Goal: Task Accomplishment & Management: Manage account settings

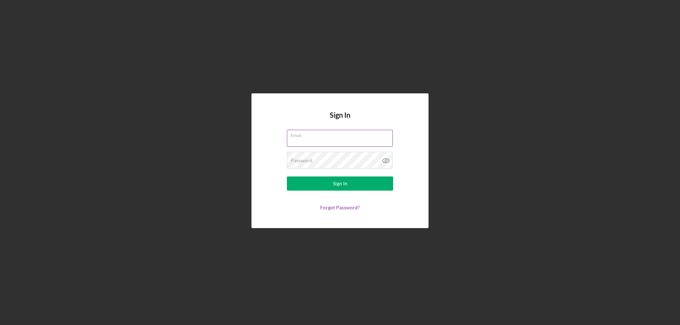
click at [316, 139] on input "Email" at bounding box center [340, 138] width 106 height 17
type input "[EMAIL_ADDRESS][DOMAIN_NAME]"
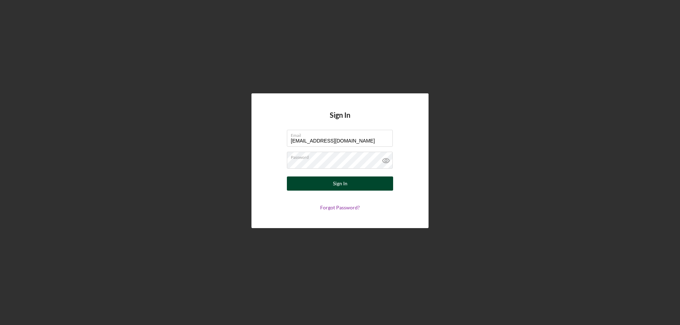
click at [353, 185] on button "Sign In" at bounding box center [340, 184] width 106 height 14
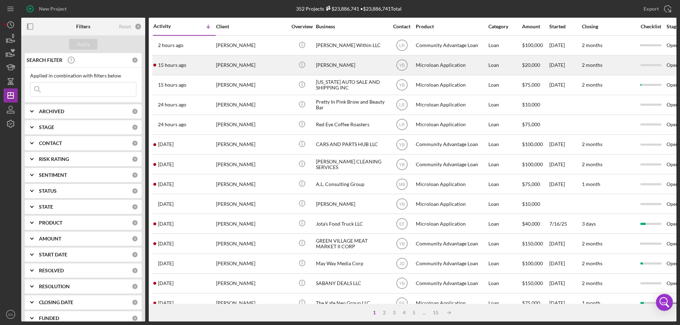
click at [322, 65] on div "[PERSON_NAME]" at bounding box center [351, 65] width 71 height 19
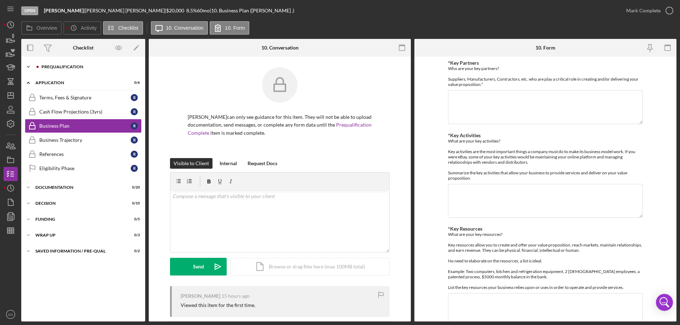
click at [28, 65] on icon "Icon/Expander" at bounding box center [28, 67] width 14 height 14
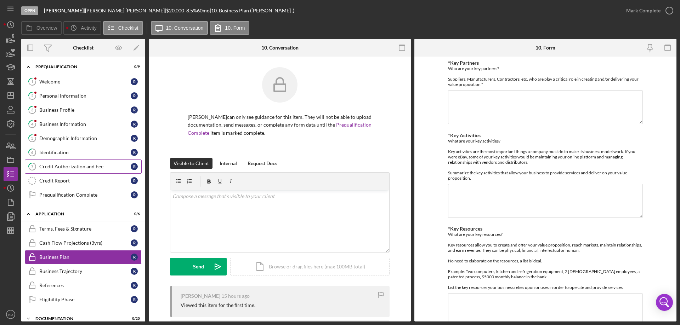
click at [60, 167] on div "Credit Authorization and Fee" at bounding box center [84, 167] width 91 height 6
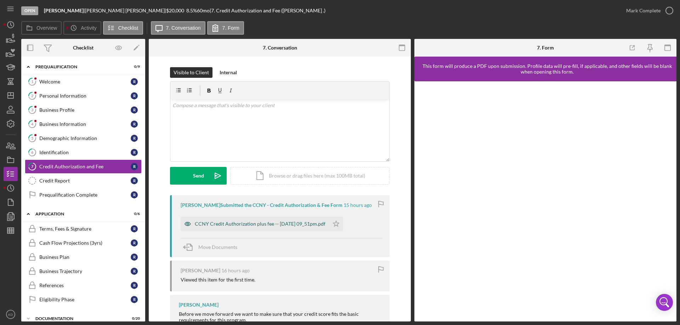
click at [298, 222] on div "CCNY Credit Authorization plus fee -- [DATE] 09_51pm.pdf" at bounding box center [260, 224] width 131 height 6
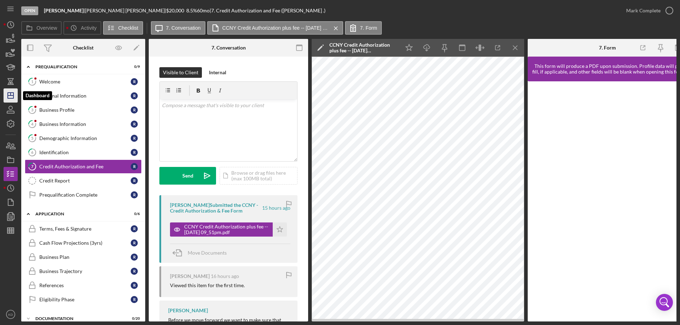
click at [10, 98] on icon "Icon/Dashboard" at bounding box center [11, 96] width 18 height 18
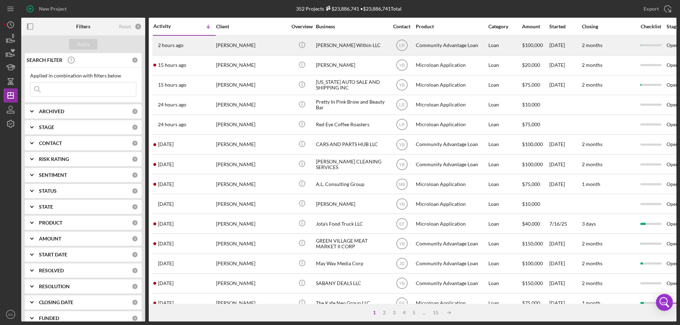
click at [323, 46] on div "[PERSON_NAME] Within LLC" at bounding box center [351, 45] width 71 height 19
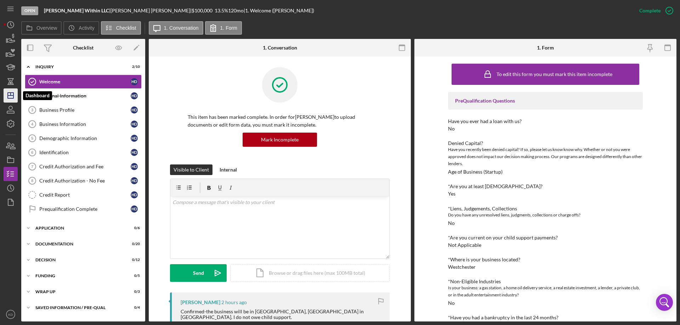
click at [11, 94] on line "button" at bounding box center [11, 94] width 0 height 3
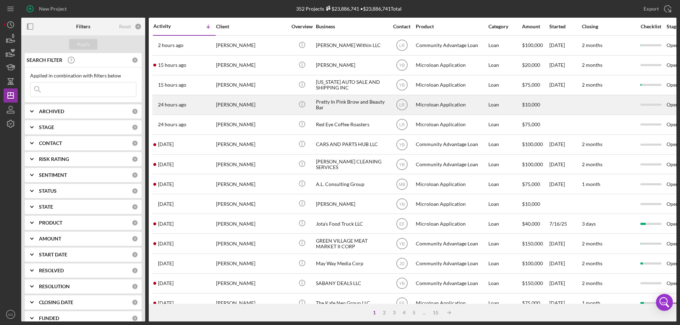
click at [332, 103] on div "Pretty In Pink Brow and Beauty Bar" at bounding box center [351, 105] width 71 height 19
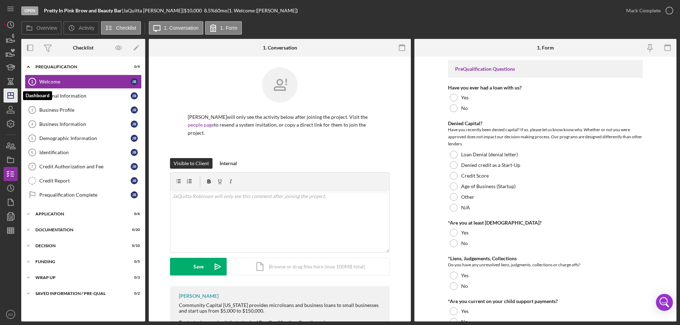
click at [12, 96] on icon "Icon/Dashboard" at bounding box center [11, 96] width 18 height 18
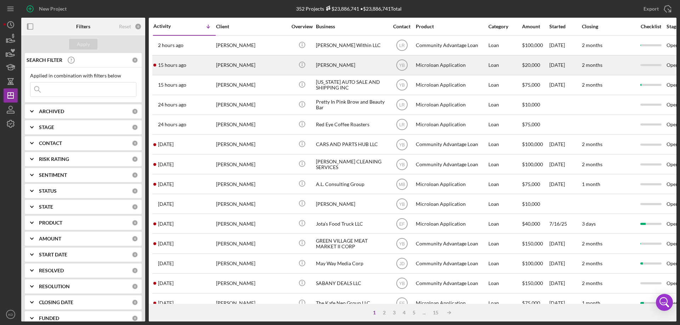
click at [320, 63] on div "[PERSON_NAME]" at bounding box center [351, 65] width 71 height 19
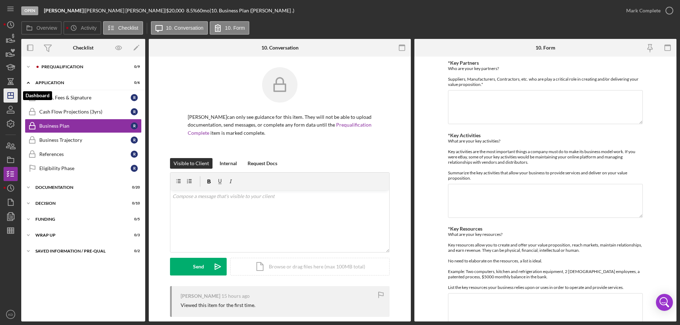
click at [15, 95] on icon "Icon/Dashboard" at bounding box center [11, 96] width 18 height 18
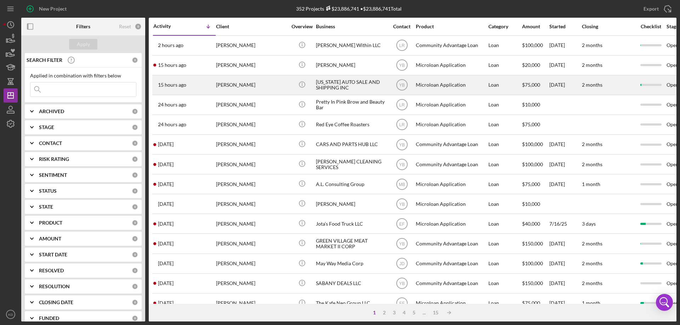
click at [322, 82] on div "[US_STATE] AUTO SALE AND SHIPPING INC" at bounding box center [351, 85] width 71 height 19
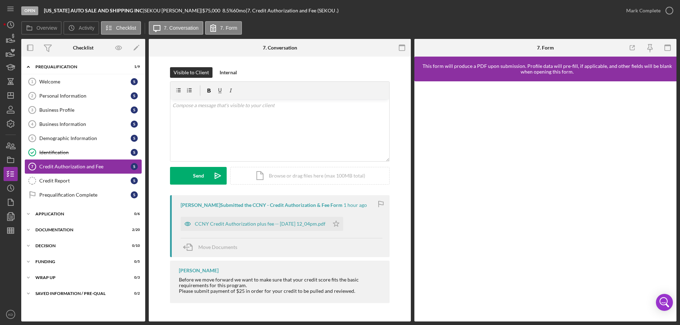
click at [67, 164] on div "Credit Authorization and Fee" at bounding box center [84, 167] width 91 height 6
click at [245, 222] on div "CCNY Credit Authorization plus fee -- [DATE] 12_04pm.pdf" at bounding box center [260, 224] width 131 height 6
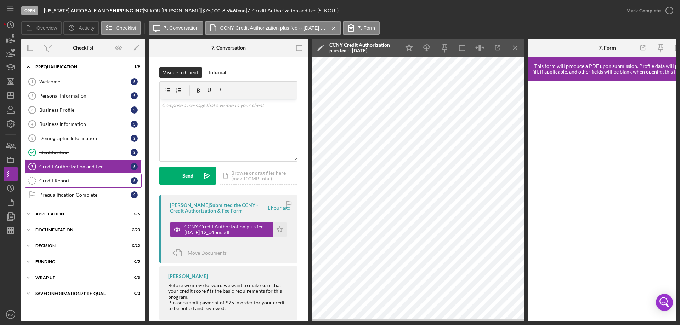
click at [56, 178] on div "Credit Report" at bounding box center [84, 181] width 91 height 6
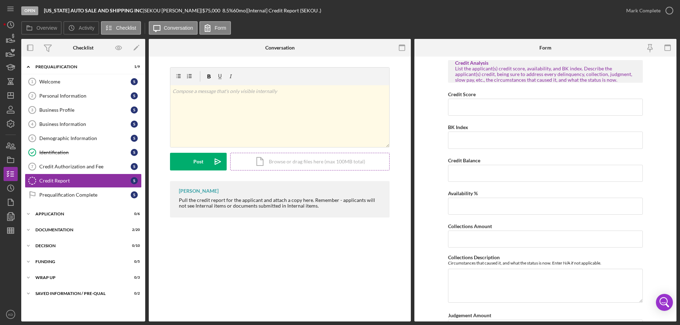
click at [297, 161] on div "Icon/Document Browse or drag files here (max 100MB total) Tap to choose files o…" at bounding box center [309, 162] width 159 height 18
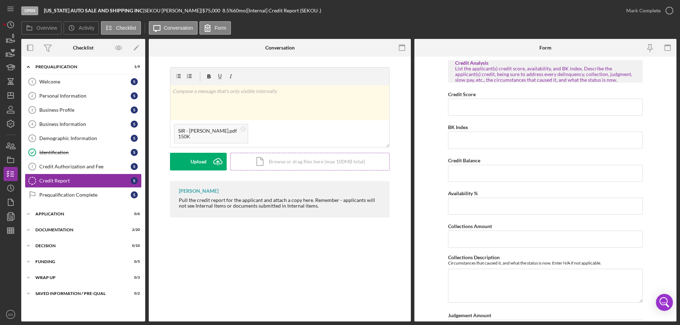
click at [277, 160] on div "Icon/Document Browse or drag files here (max 100MB total) Tap to choose files o…" at bounding box center [309, 162] width 159 height 18
click at [279, 162] on div "Icon/Document Browse or drag files here (max 100MB total) Tap to choose files o…" at bounding box center [309, 162] width 159 height 18
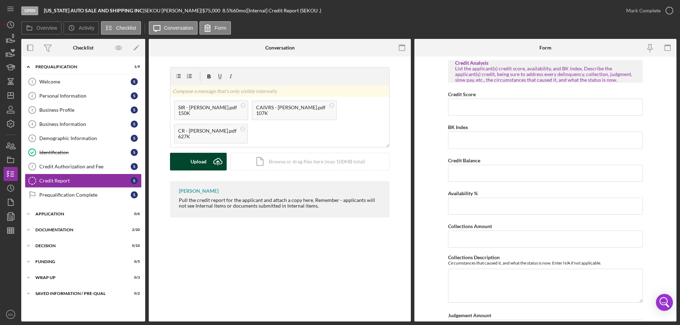
click at [190, 161] on button "Upload Icon/Upload" at bounding box center [198, 162] width 57 height 18
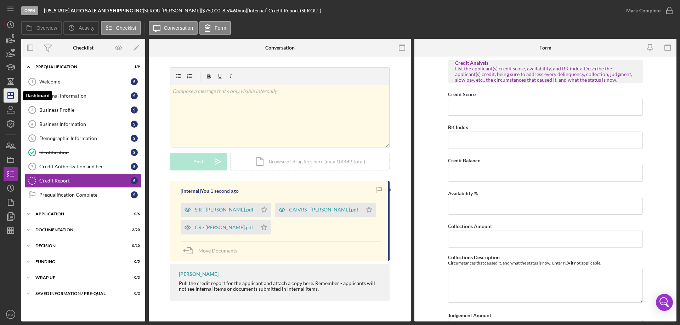
click at [15, 95] on icon "Icon/Dashboard" at bounding box center [11, 96] width 18 height 18
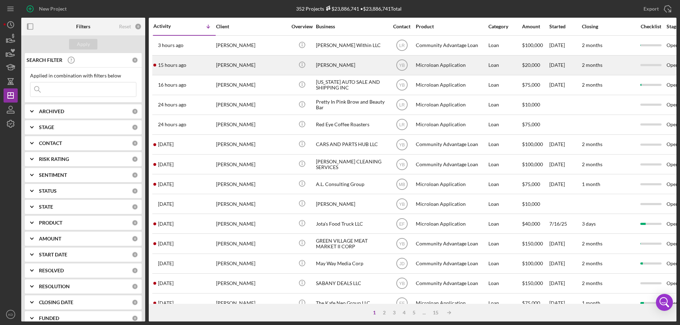
click at [323, 64] on div "[PERSON_NAME]" at bounding box center [351, 65] width 71 height 19
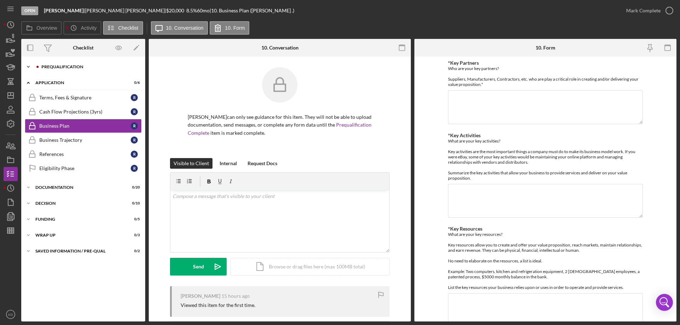
click at [27, 68] on icon "Icon/Expander" at bounding box center [28, 67] width 14 height 14
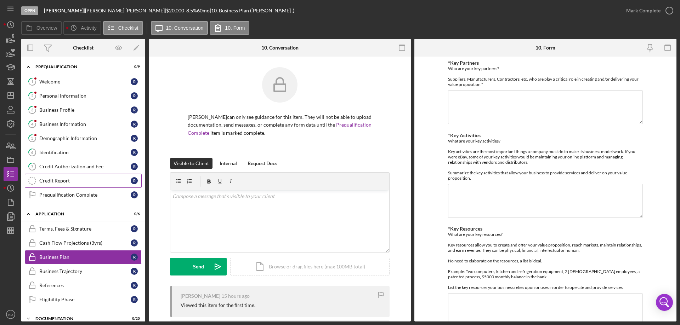
click at [52, 181] on div "Credit Report" at bounding box center [84, 181] width 91 height 6
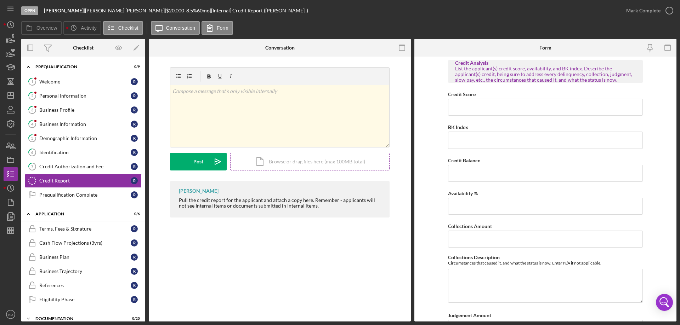
click at [295, 161] on div "Icon/Document Browse or drag files here (max 100MB total) Tap to choose files o…" at bounding box center [309, 162] width 159 height 18
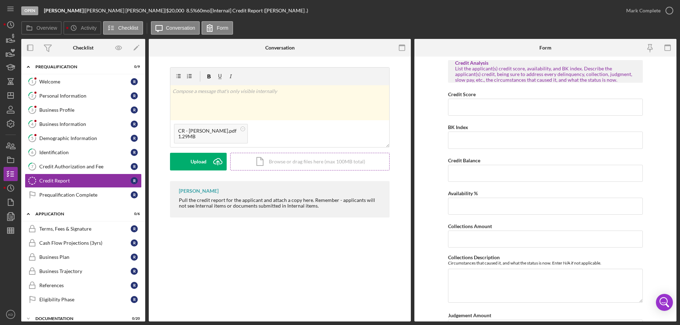
click at [275, 163] on div "Icon/Document Browse or drag files here (max 100MB total) Tap to choose files o…" at bounding box center [309, 162] width 159 height 18
click at [259, 160] on div "Icon/Document Browse or drag files here (max 100MB total) Tap to choose files o…" at bounding box center [309, 162] width 159 height 18
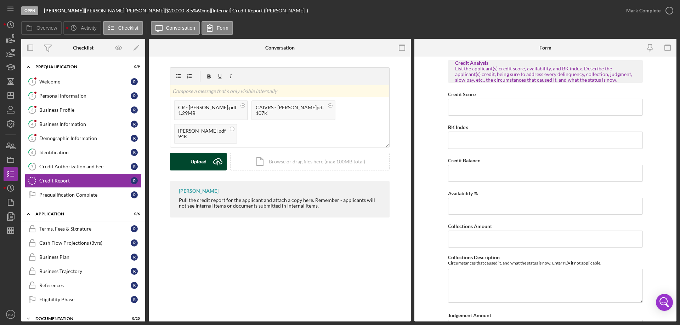
click at [194, 162] on div "Upload" at bounding box center [198, 162] width 16 height 18
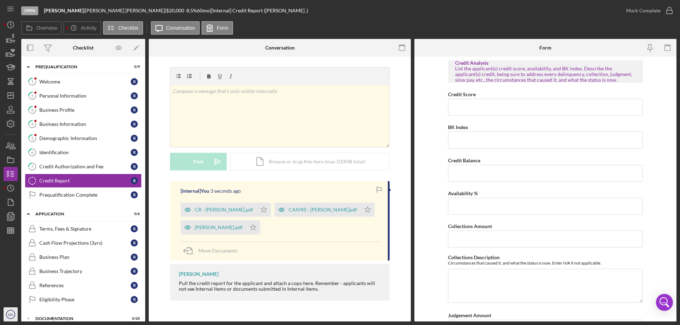
click at [14, 310] on icon "KD" at bounding box center [11, 315] width 14 height 18
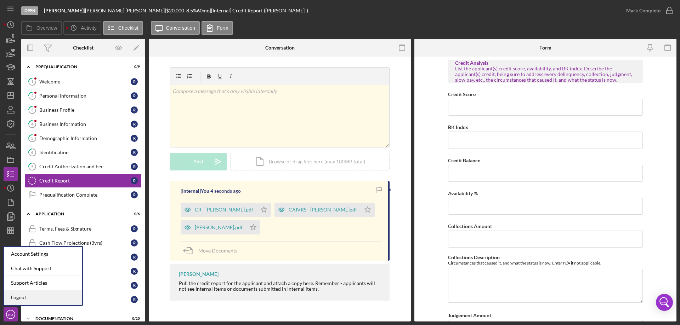
click at [20, 297] on link "Logout" at bounding box center [43, 298] width 78 height 15
